Goal: Connect with others: Connect with others

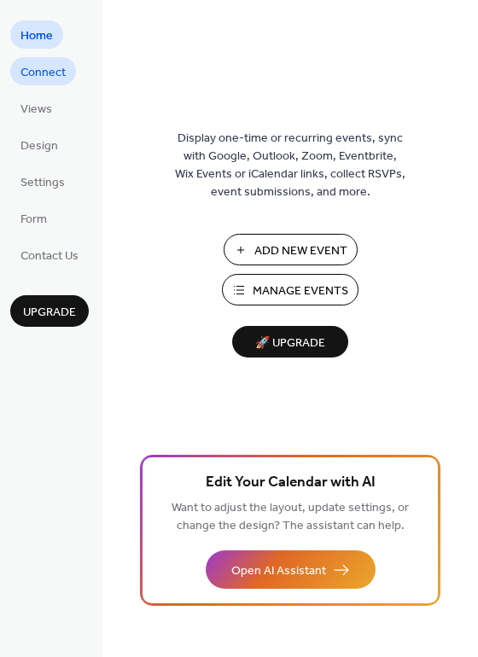
click at [39, 73] on span "Connect" at bounding box center [42, 73] width 45 height 18
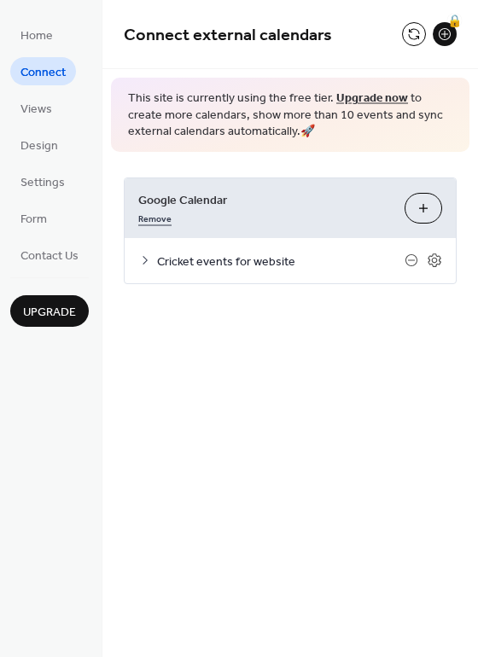
click at [144, 212] on link "Remove" at bounding box center [154, 217] width 33 height 18
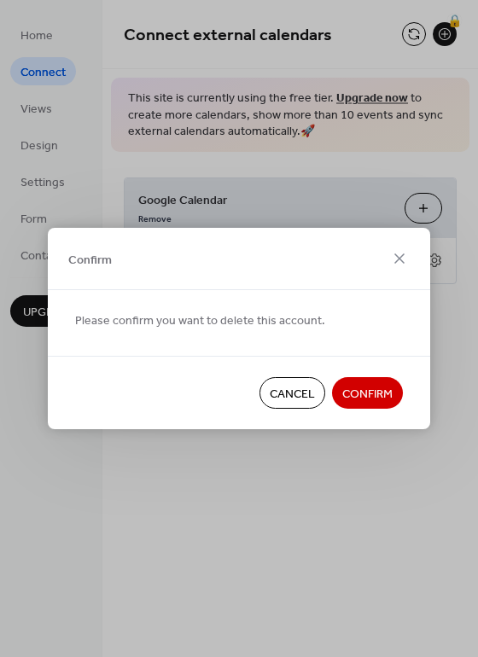
click at [374, 391] on span "Confirm" at bounding box center [367, 395] width 50 height 18
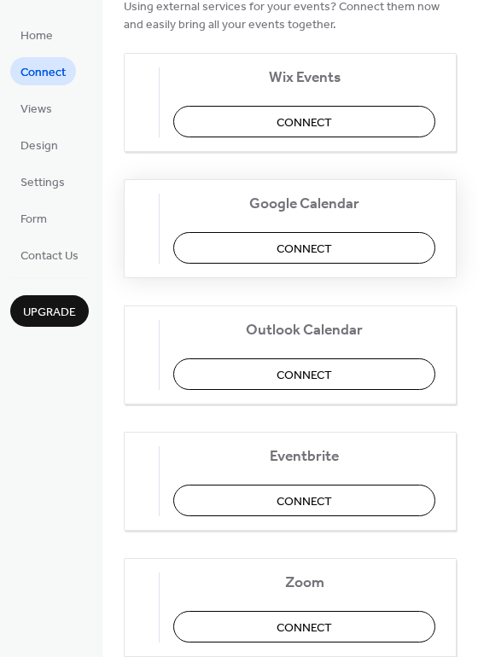
scroll to position [85, 0]
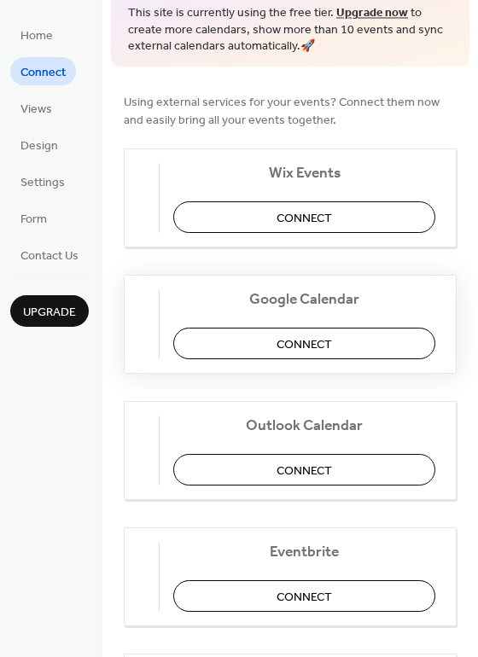
click at [321, 338] on span "Connect" at bounding box center [304, 344] width 55 height 18
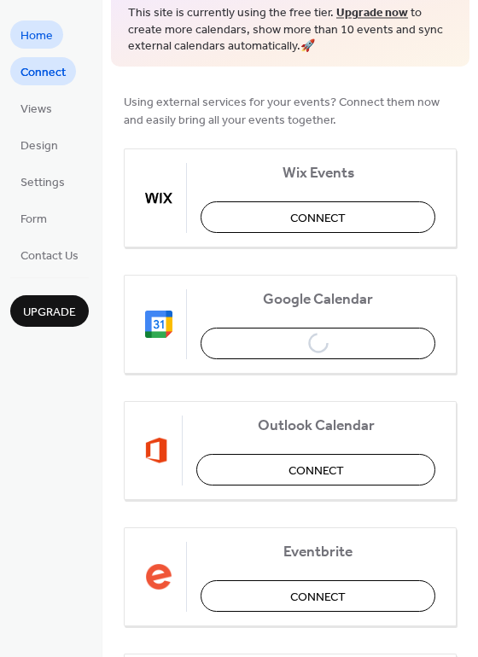
click at [35, 35] on span "Home" at bounding box center [36, 36] width 32 height 18
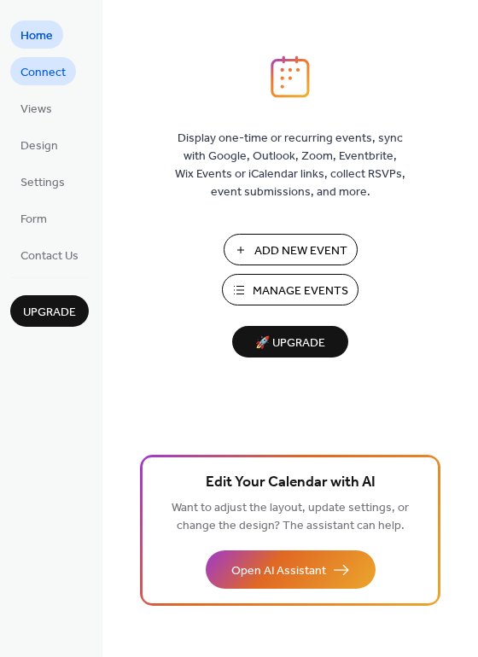
click at [56, 69] on span "Connect" at bounding box center [42, 73] width 45 height 18
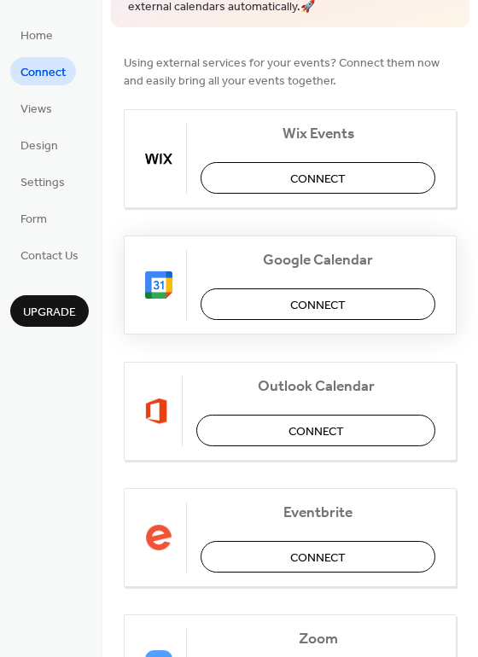
scroll to position [98, 0]
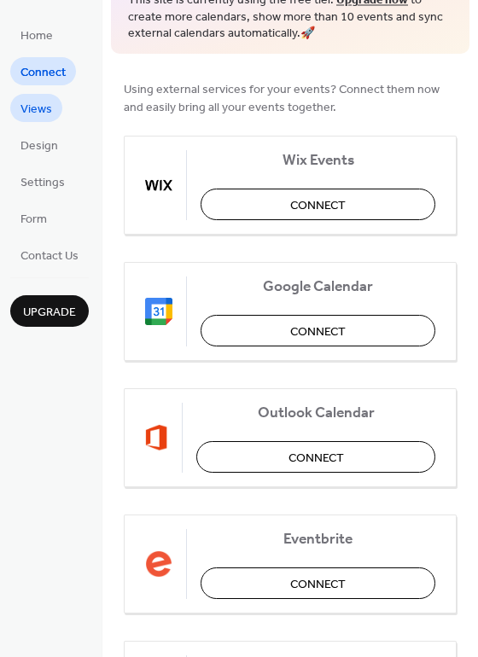
click at [37, 108] on span "Views" at bounding box center [36, 110] width 32 height 18
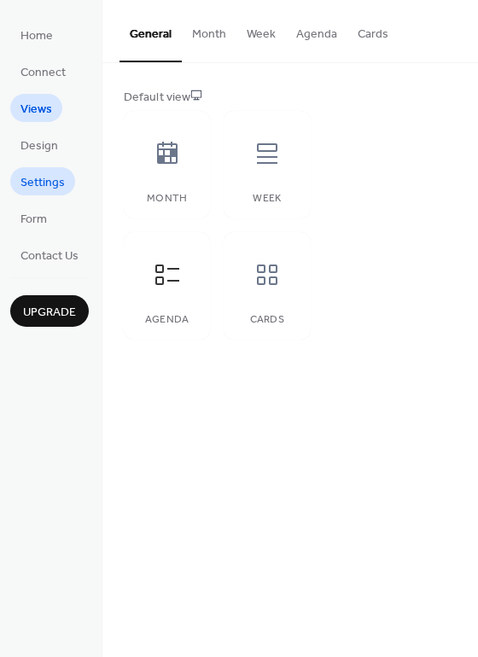
click at [46, 174] on span "Settings" at bounding box center [42, 183] width 44 height 18
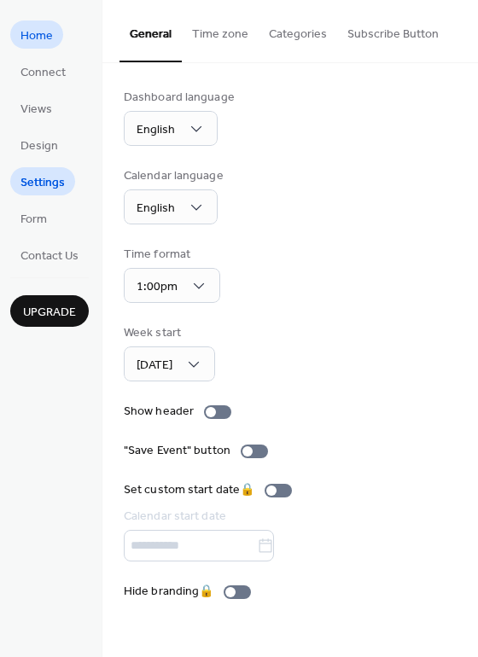
click at [31, 36] on span "Home" at bounding box center [36, 36] width 32 height 18
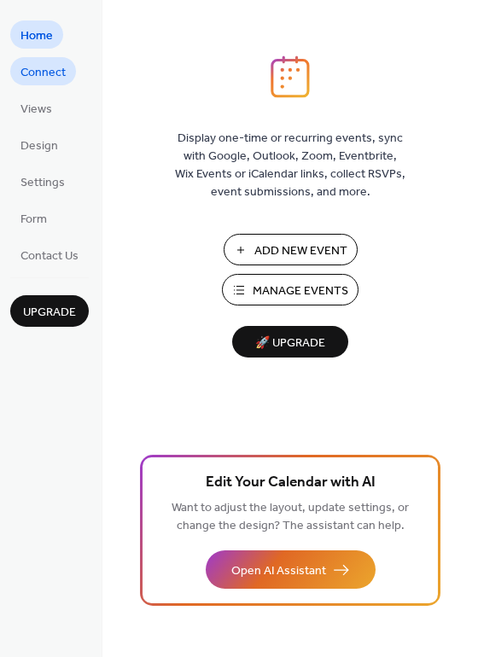
click at [39, 68] on span "Connect" at bounding box center [42, 73] width 45 height 18
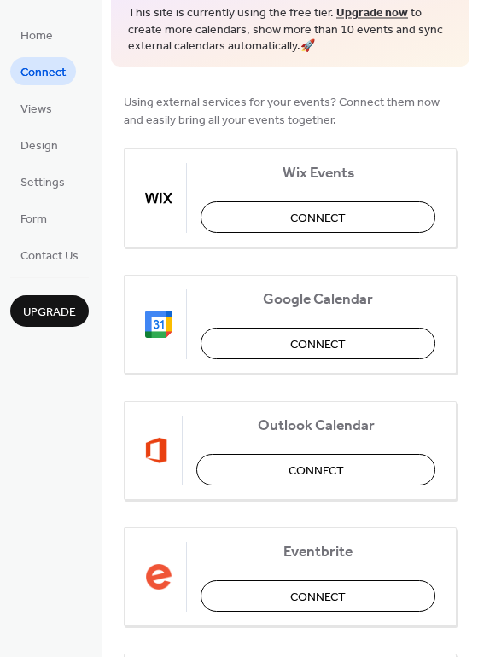
scroll to position [85, 0]
click at [324, 342] on span "Connect" at bounding box center [317, 344] width 55 height 18
click at [44, 32] on span "Home" at bounding box center [36, 36] width 32 height 18
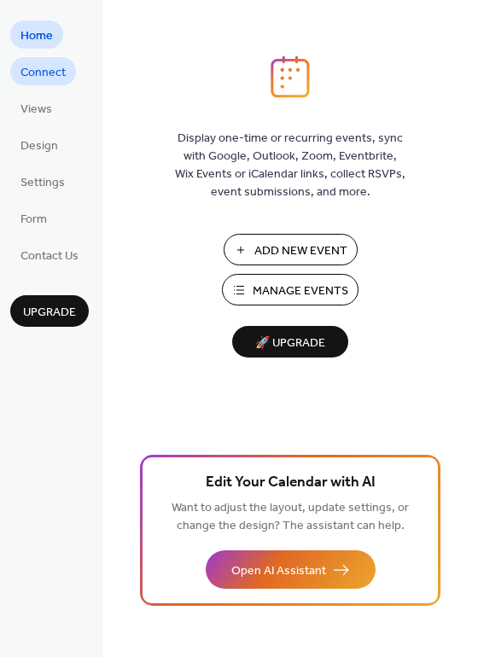
click at [36, 69] on span "Connect" at bounding box center [42, 73] width 45 height 18
